Goal: Task Accomplishment & Management: Manage account settings

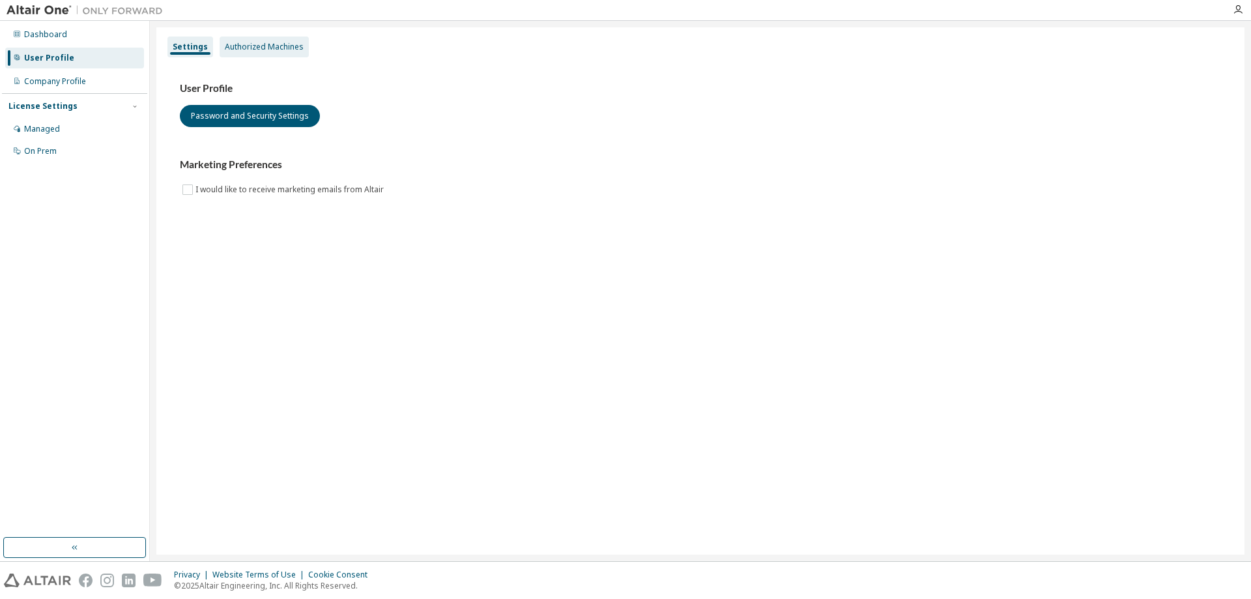
drag, startPoint x: 272, startPoint y: 35, endPoint x: 259, endPoint y: 40, distance: 14.9
click at [266, 36] on div "Settings Authorized Machines User Profile Password and Security Settings Market…" at bounding box center [700, 290] width 1088 height 527
click at [255, 48] on div "Authorized Machines" at bounding box center [264, 47] width 79 height 10
